Goal: Task Accomplishment & Management: Use online tool/utility

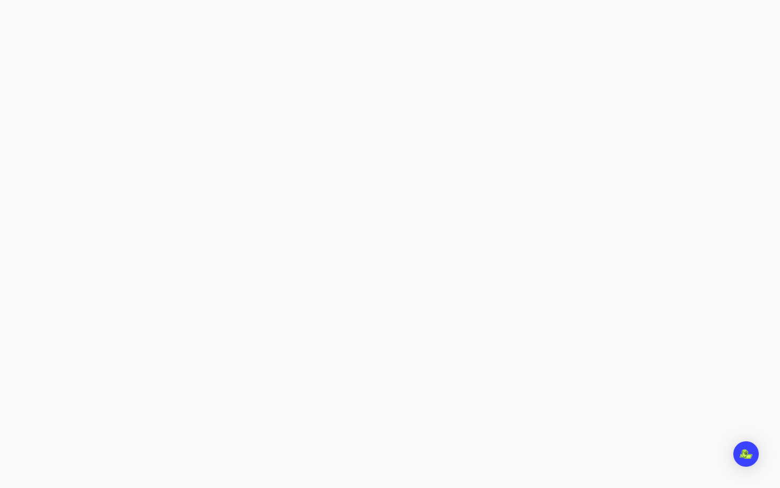
select select "****"
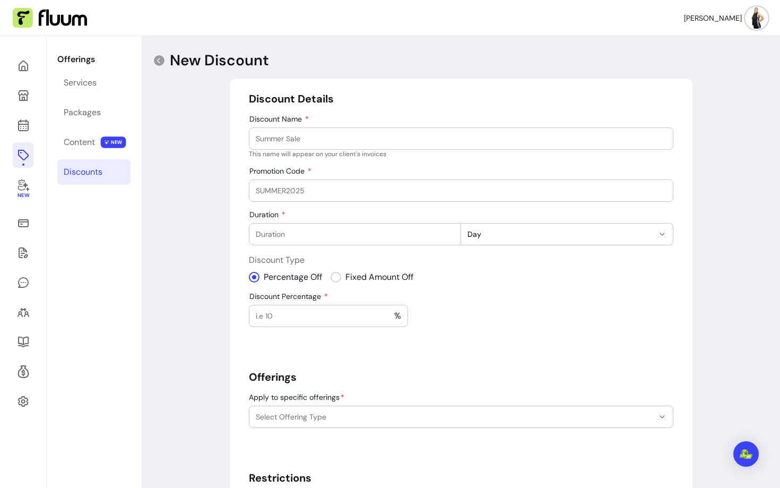
click at [369, 134] on input "Discount Name" at bounding box center [461, 138] width 411 height 11
click at [343, 188] on input "Promotion Code" at bounding box center [461, 190] width 411 height 11
paste input "[URL][DOMAIN_NAME]"
type input "[URL][DOMAIN_NAME]"
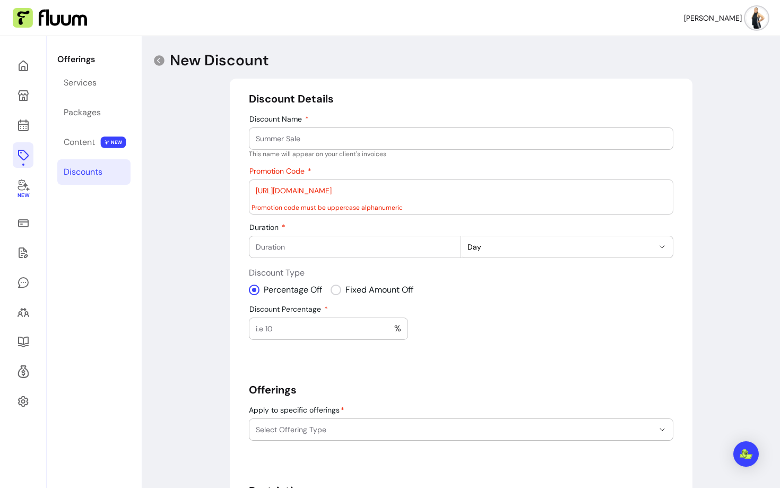
click at [343, 188] on input "[URL][DOMAIN_NAME]" at bounding box center [461, 190] width 411 height 11
paste input "BLUELIGHT"
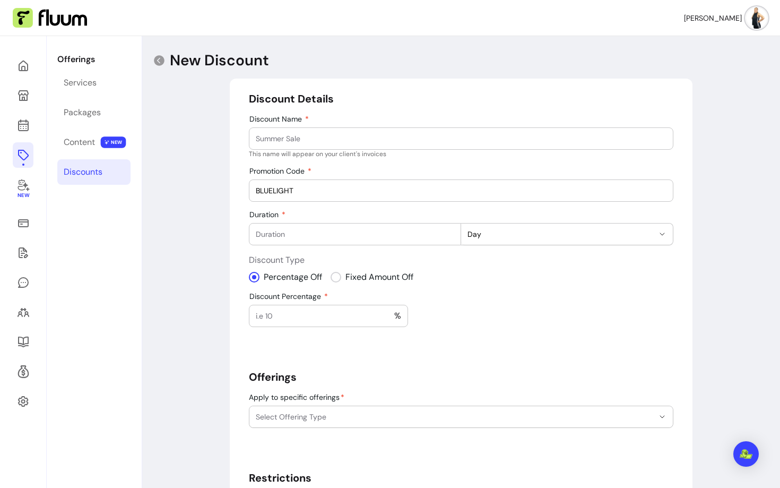
type input "BLUELIGHT"
click at [323, 233] on input "Duration" at bounding box center [355, 234] width 199 height 11
type input "1"
click at [489, 239] on button "Day" at bounding box center [567, 233] width 212 height 21
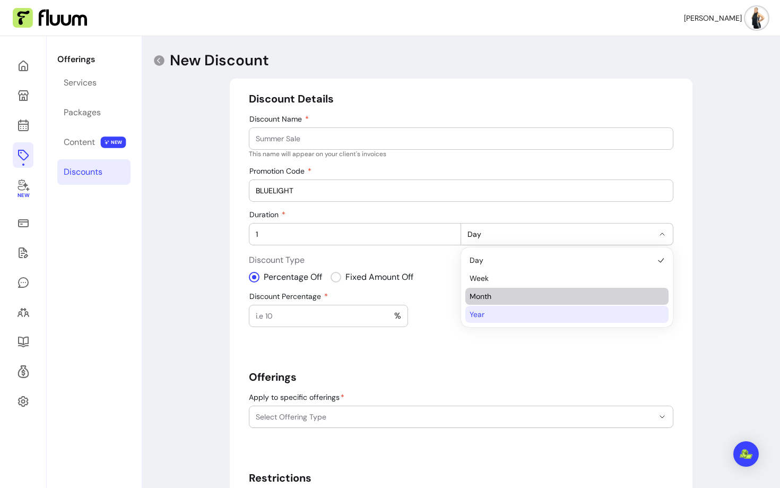
click at [487, 311] on span "Year" at bounding box center [562, 314] width 184 height 11
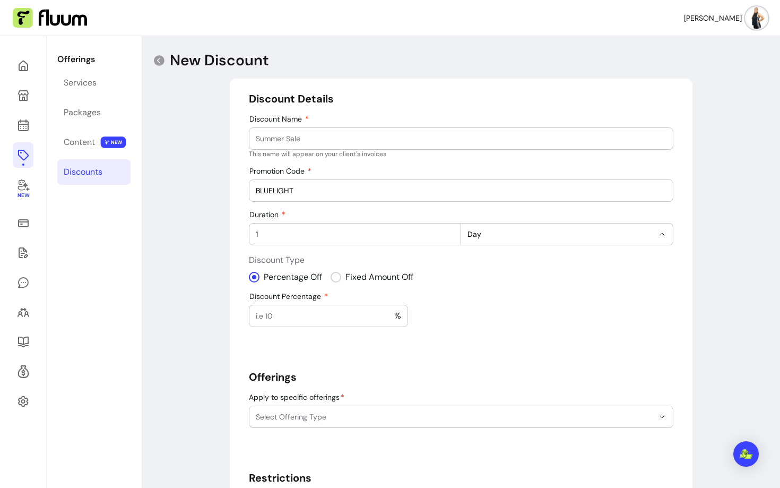
select select "*****"
select select "***"
click at [297, 313] on input "Amount Off" at bounding box center [289, 316] width 66 height 11
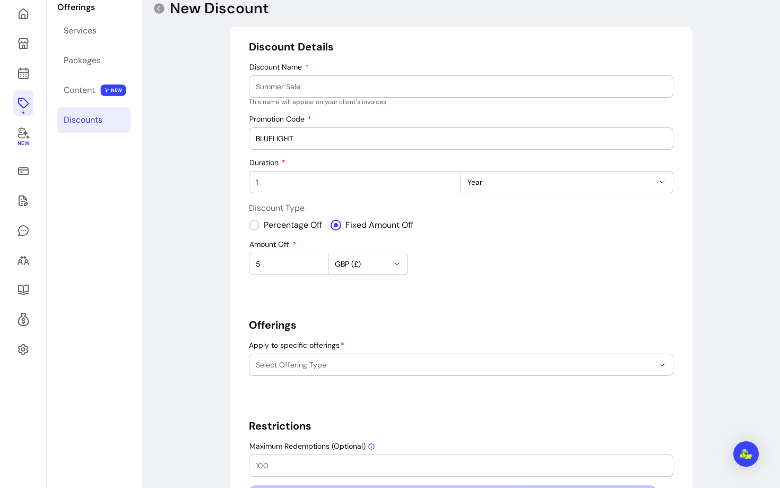
scroll to position [65, 0]
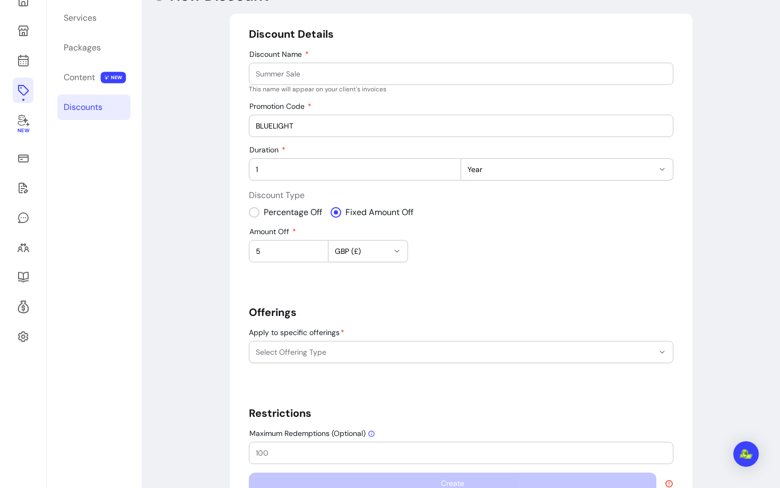
type input "5"
click at [317, 349] on span "Select Offering Type" at bounding box center [455, 352] width 398 height 11
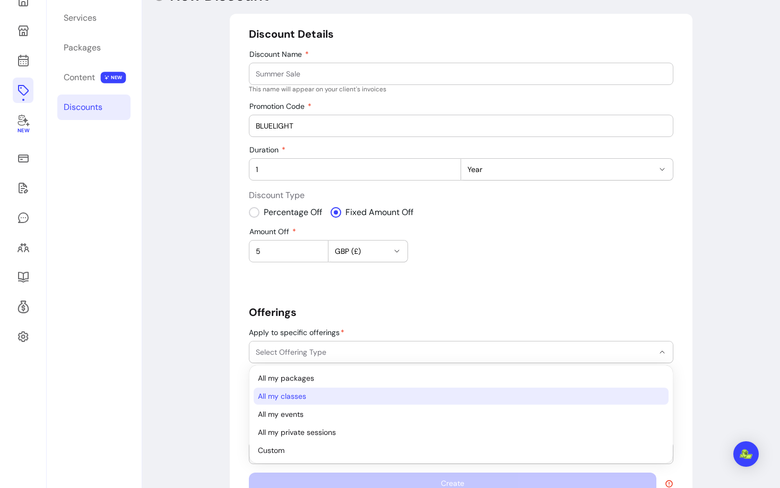
click at [295, 402] on li "All my classes" at bounding box center [461, 396] width 415 height 17
select select "*******"
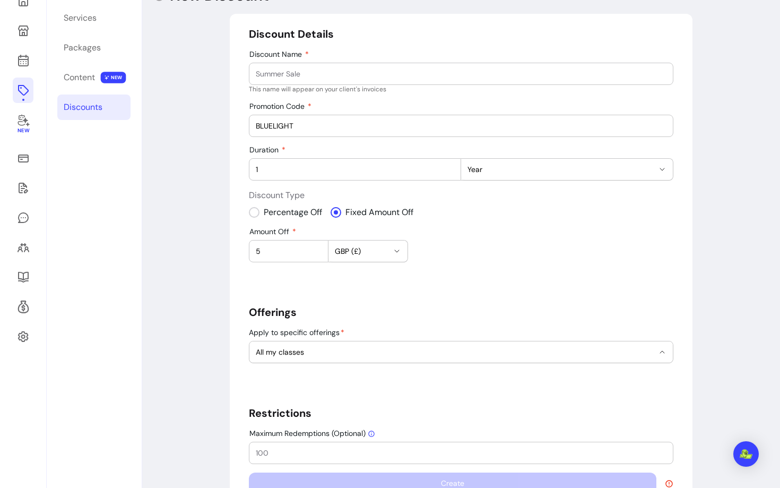
click at [316, 67] on div at bounding box center [461, 73] width 411 height 21
paste input "BLUELIGHT CARD/CARERS"
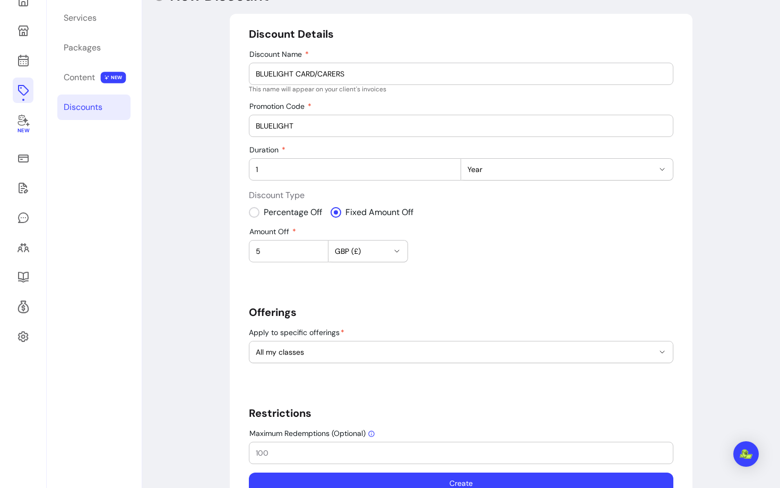
scroll to position [98, 0]
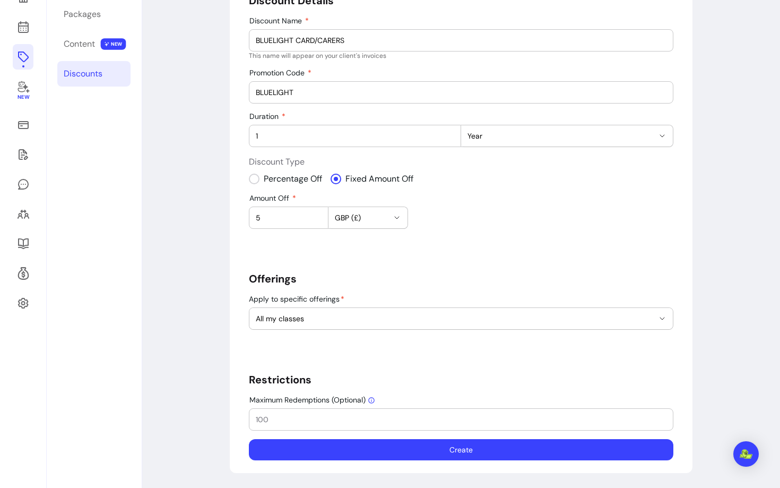
type input "BLUELIGHT CARD/CARERS"
click at [329, 416] on input "Maximum Redemptions (Optional)" at bounding box center [461, 419] width 411 height 11
click at [337, 453] on button "Create" at bounding box center [461, 450] width 412 height 21
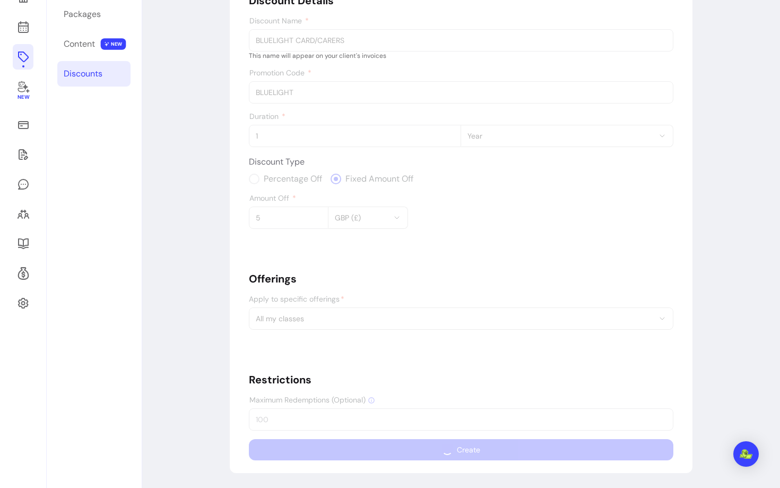
scroll to position [36, 0]
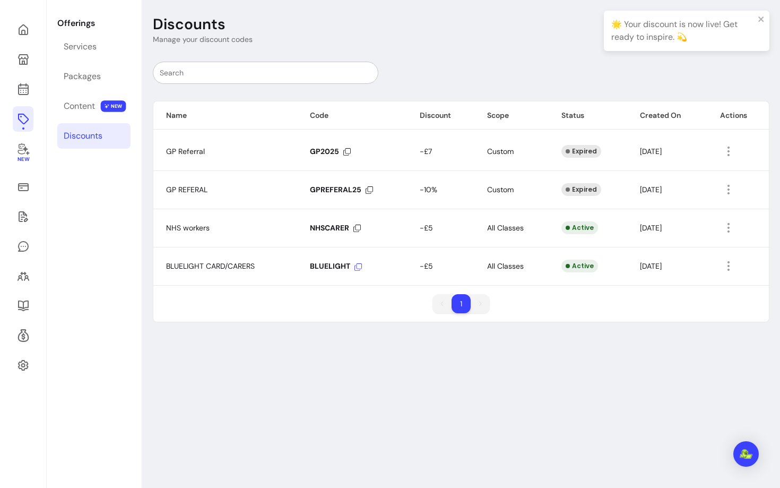
click at [358, 267] on icon at bounding box center [358, 266] width 7 height 7
